Goal: Manage account settings

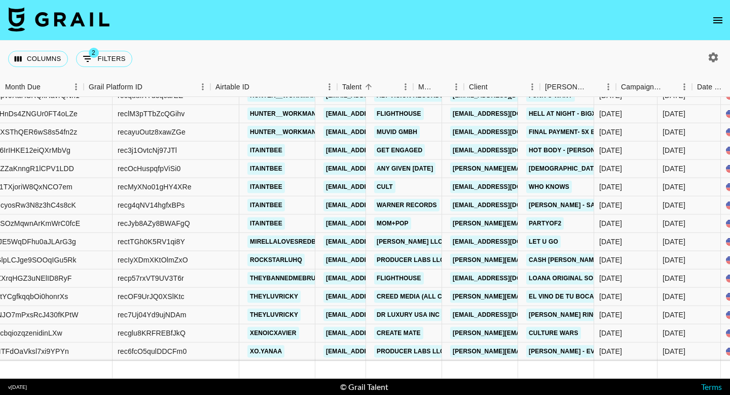
scroll to position [8072, 0]
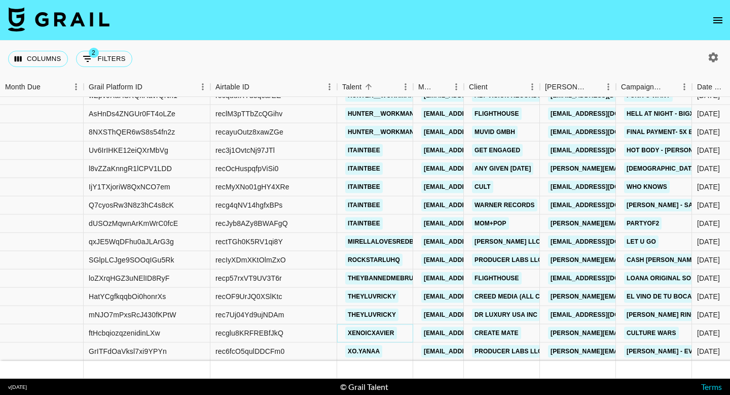
click at [358, 328] on link "xenoicxavier" at bounding box center [371, 333] width 52 height 13
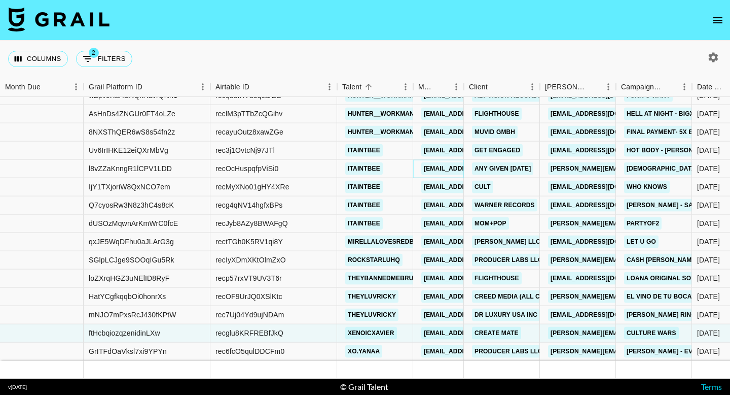
click at [452, 164] on link "[EMAIL_ADDRESS][DOMAIN_NAME]" at bounding box center [478, 168] width 114 height 13
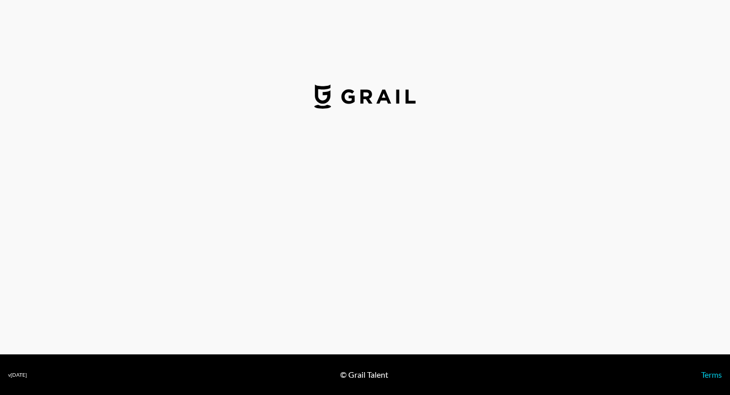
select select "USD"
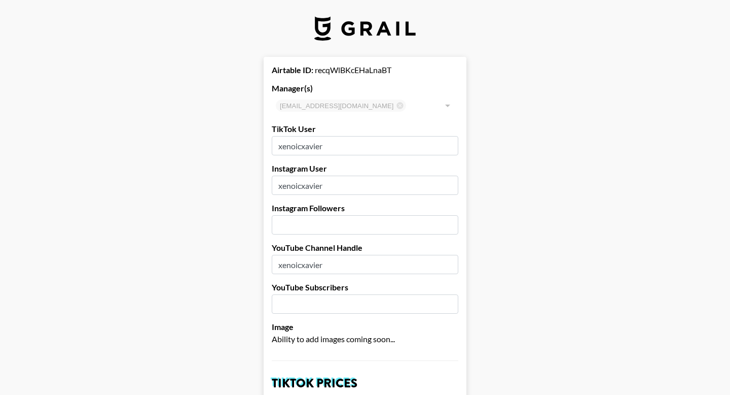
click at [446, 102] on div at bounding box center [447, 105] width 13 height 14
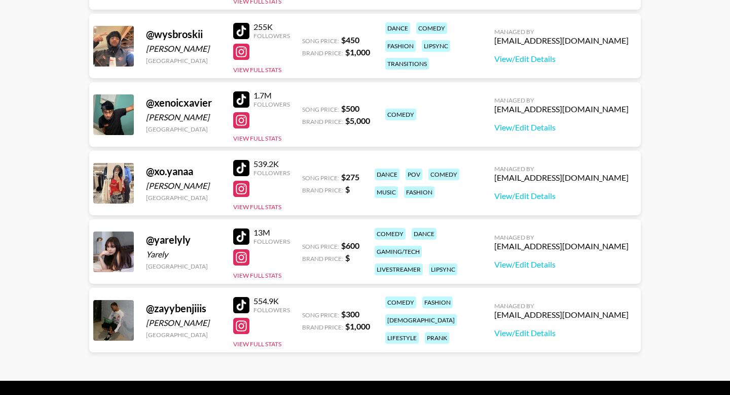
scroll to position [6164, 0]
